Goal: Transaction & Acquisition: Book appointment/travel/reservation

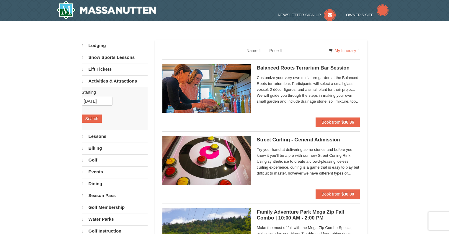
select select "9"
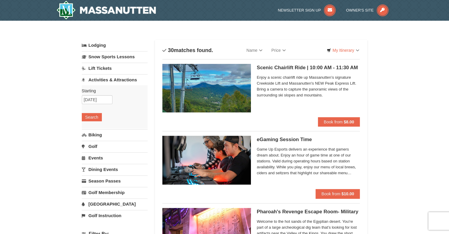
click at [103, 79] on link "Activities & Attractions" at bounding box center [115, 79] width 66 height 11
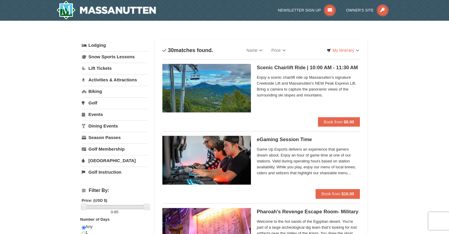
click at [103, 79] on link "Activities & Attractions" at bounding box center [115, 79] width 66 height 11
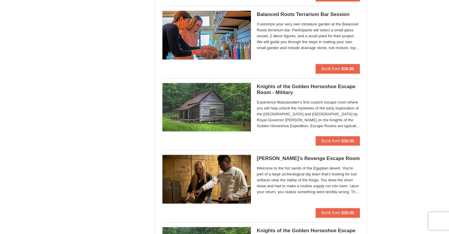
scroll to position [443, 0]
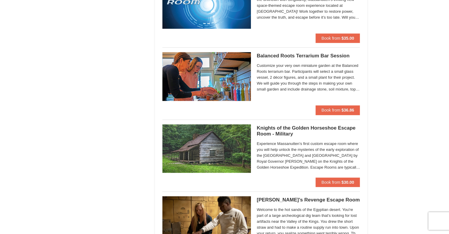
drag, startPoint x: 294, startPoint y: 55, endPoint x: 264, endPoint y: 55, distance: 30.1
click at [264, 55] on h5 "Balanced Roots Terrarium Bar Session Massanutten Select Classes" at bounding box center [308, 56] width 103 height 6
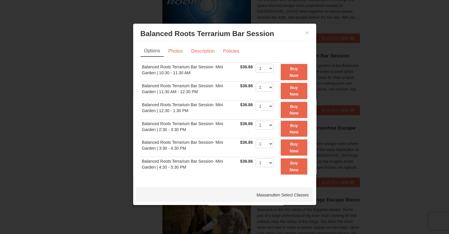
click at [304, 32] on h3 "Balanced Roots Terrarium Bar Session Massanutten Select Classes" at bounding box center [225, 33] width 168 height 9
click at [305, 32] on h3 "Balanced Roots Terrarium Bar Session Massanutten Select Classes" at bounding box center [225, 33] width 168 height 9
click at [306, 33] on button "×" at bounding box center [307, 33] width 4 height 6
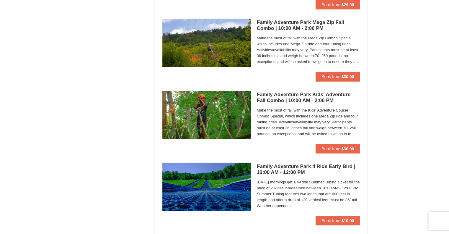
scroll to position [1447, 0]
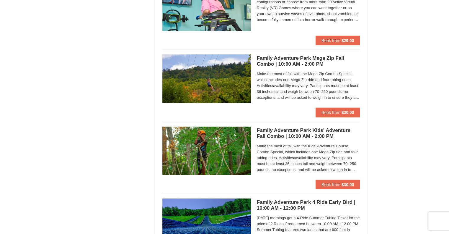
drag, startPoint x: 276, startPoint y: 58, endPoint x: 264, endPoint y: 55, distance: 12.2
click at [264, 55] on h5 "Family Adventure Park Mega Zip Fall Combo | 10:00 AM - 2:00 PM Massanutten Fami…" at bounding box center [308, 61] width 103 height 12
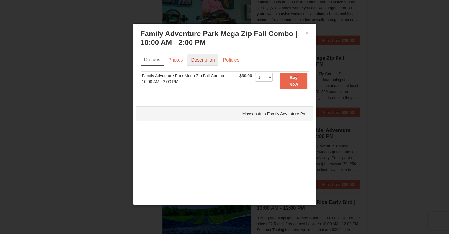
click at [195, 60] on link "Description" at bounding box center [202, 59] width 31 height 11
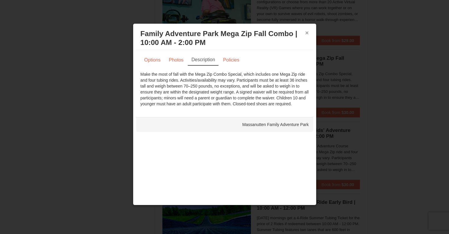
click at [306, 34] on button "×" at bounding box center [307, 33] width 4 height 6
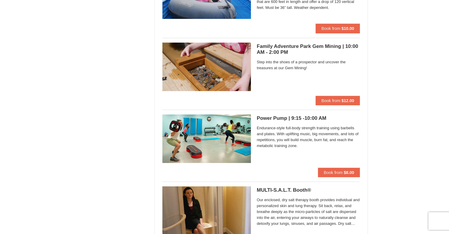
scroll to position [1890, 0]
